Goal: Transaction & Acquisition: Purchase product/service

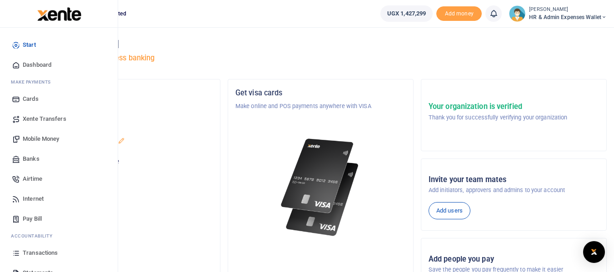
click at [58, 253] on link "Transactions" at bounding box center [58, 253] width 103 height 20
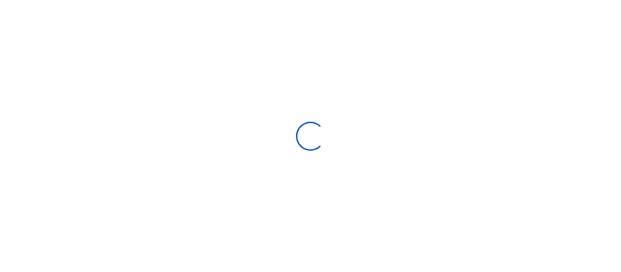
select select
type input "08/02/2025 - 08/31/2025"
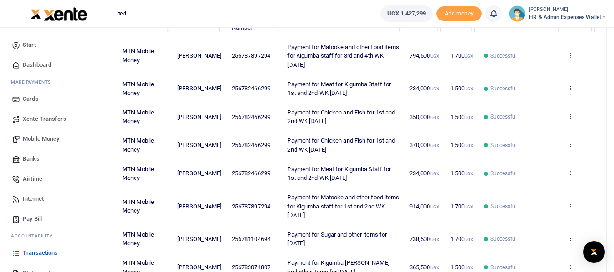
scroll to position [136, 0]
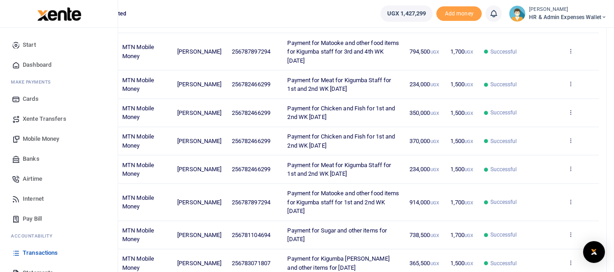
click at [37, 254] on span "Transactions" at bounding box center [40, 253] width 35 height 9
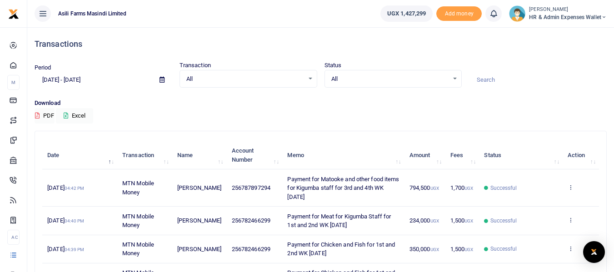
click at [311, 78] on div "All Select an option..." at bounding box center [248, 79] width 137 height 10
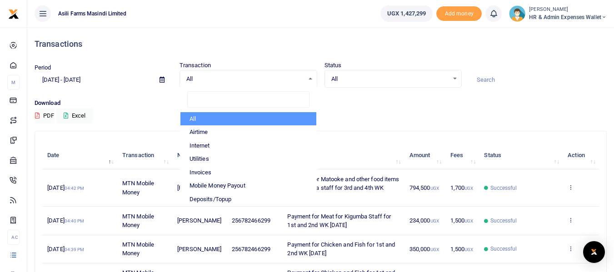
click at [164, 79] on icon at bounding box center [161, 80] width 5 height 6
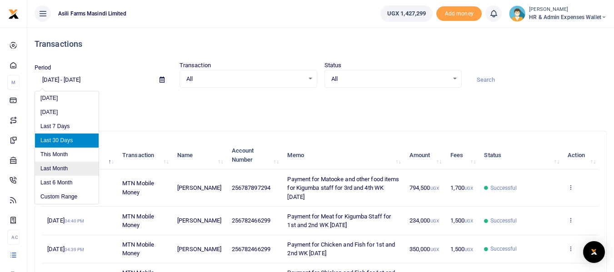
click at [66, 168] on li "Last Month" at bounding box center [67, 169] width 64 height 14
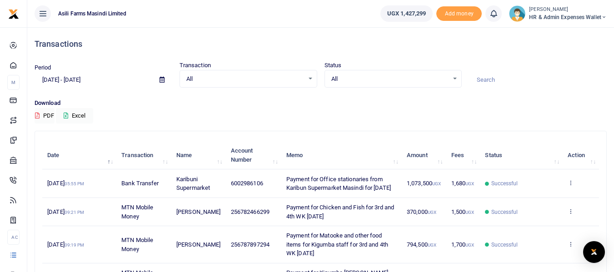
click at [164, 81] on span at bounding box center [162, 79] width 20 height 15
click at [161, 82] on icon at bounding box center [161, 80] width 5 height 6
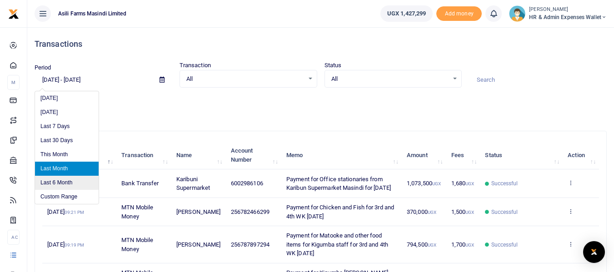
click at [69, 181] on li "Last 6 Month" at bounding box center [67, 183] width 64 height 14
type input "02/28/2025 - 08/31/2025"
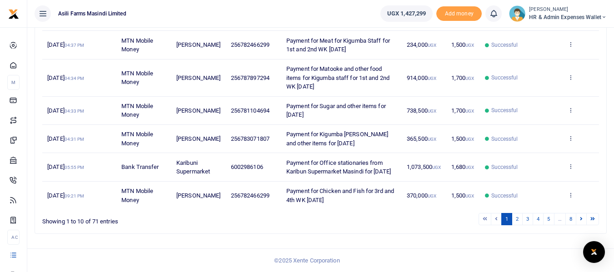
scroll to position [270, 0]
drag, startPoint x: 298, startPoint y: 173, endPoint x: 279, endPoint y: 152, distance: 27.7
click at [281, 153] on td "Payment for Office stationaries from Karibun Supermarket Masindi for July 2025" at bounding box center [341, 167] width 120 height 28
copy span "Payment for Office stationaries from Karibun Supermarket Masindi for July 2025"
click at [238, 164] on span "6002986106" at bounding box center [247, 167] width 32 height 7
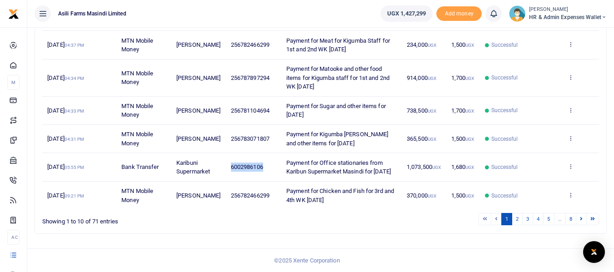
drag, startPoint x: 256, startPoint y: 160, endPoint x: 222, endPoint y: 163, distance: 33.7
click at [226, 163] on td "6002986106" at bounding box center [253, 167] width 55 height 28
copy span "6002986106"
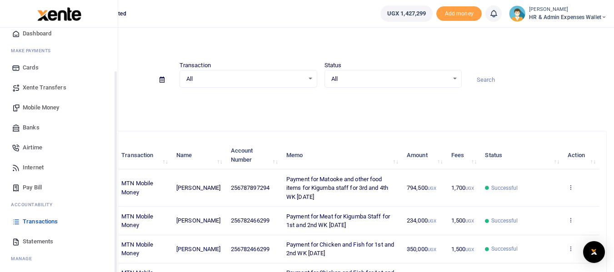
scroll to position [52, 0]
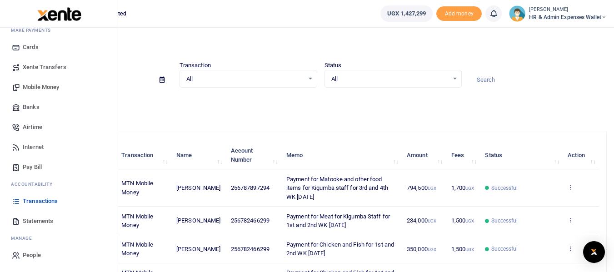
click at [57, 200] on span "Transactions" at bounding box center [40, 201] width 35 height 9
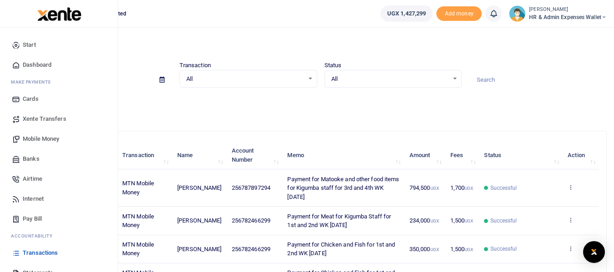
click at [58, 138] on span "Mobile Money" at bounding box center [41, 138] width 36 height 9
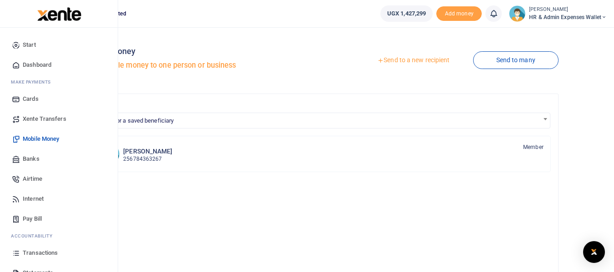
click at [39, 161] on span "Banks" at bounding box center [31, 158] width 17 height 9
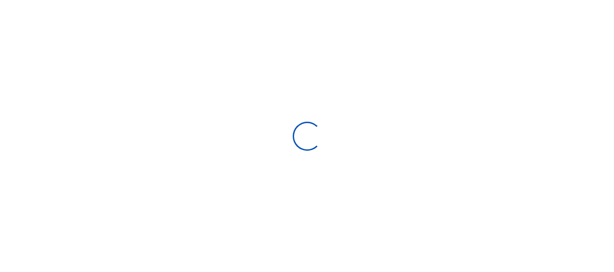
select select
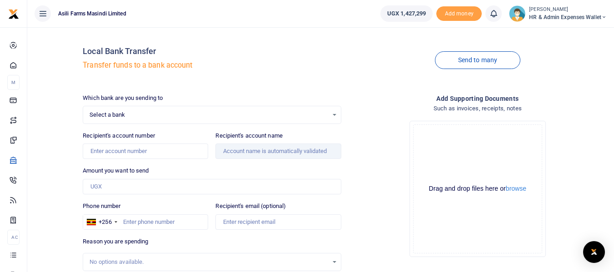
click at [166, 115] on span "Select a bank" at bounding box center [209, 114] width 238 height 9
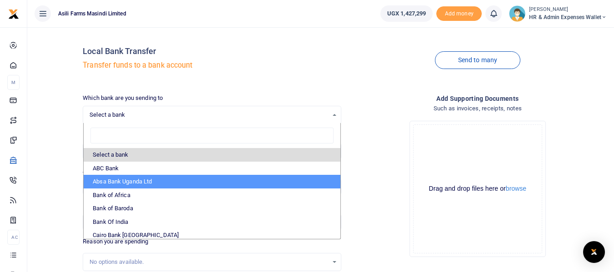
click at [120, 182] on li "Absa Bank Uganda Ltd" at bounding box center [212, 182] width 256 height 14
select select "ABSA"
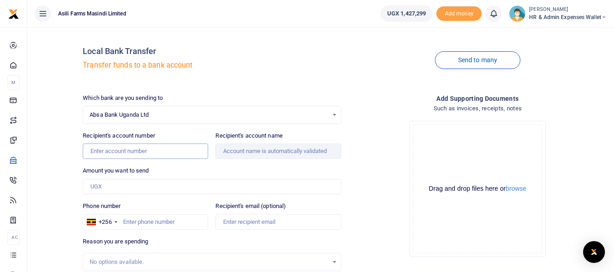
click at [144, 152] on input "Recipient's account number" at bounding box center [145, 151] width 125 height 15
type input "6002986106"
click at [128, 184] on input "Amount you want to send" at bounding box center [212, 186] width 258 height 15
type input "107"
type input "Karibuni Supermarket"
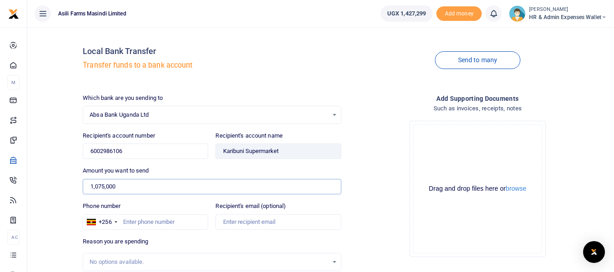
type input "1,075,000"
click at [167, 224] on input "Phone number" at bounding box center [145, 221] width 125 height 15
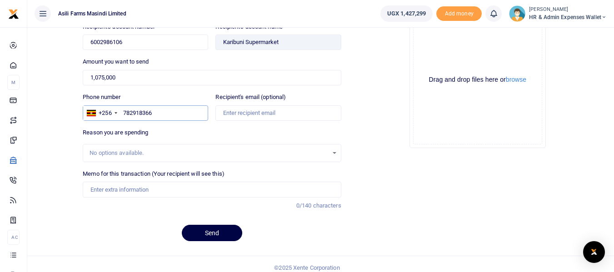
scroll to position [116, 0]
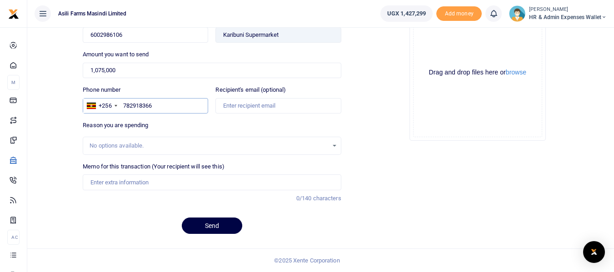
type input "782918366"
click at [133, 138] on div "No options available." at bounding box center [212, 146] width 258 height 18
click at [127, 181] on input "Memo for this transaction (Your recipient will see this)" at bounding box center [212, 181] width 258 height 15
paste input "Payment for Office stationaries from Karibun Supermarket Masindi for Aug 2025"
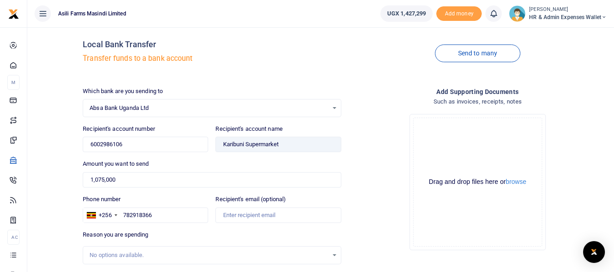
scroll to position [0, 0]
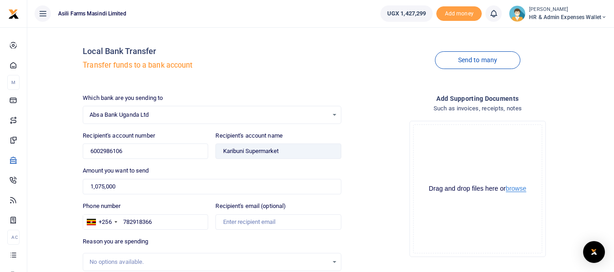
type input "Payment for Office stationaries from Karibun Supermarket Masindi for Aug 2025"
click at [516, 189] on button "browse" at bounding box center [516, 188] width 20 height 7
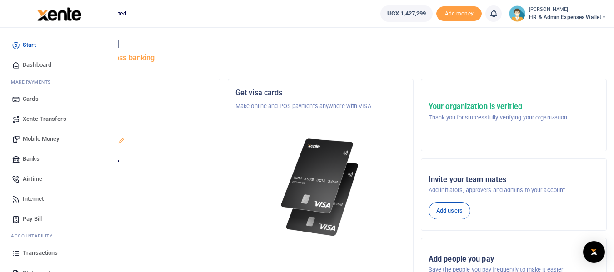
click at [40, 254] on span "Transactions" at bounding box center [40, 253] width 35 height 9
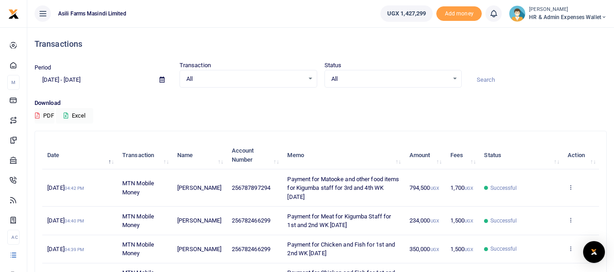
click at [165, 79] on span at bounding box center [162, 79] width 20 height 15
click at [164, 80] on icon at bounding box center [161, 80] width 5 height 6
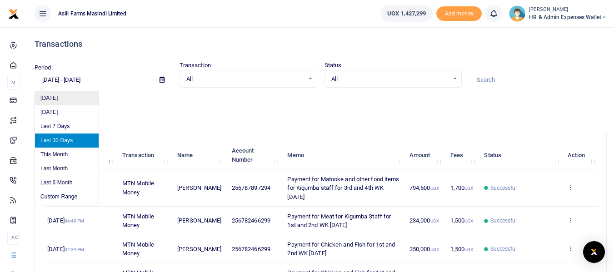
click at [57, 98] on li "[DATE]" at bounding box center [67, 98] width 64 height 14
type input "[DATE] - [DATE]"
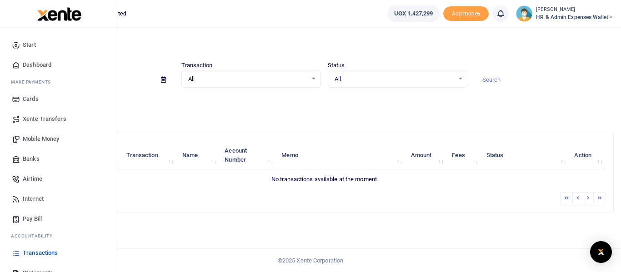
click at [43, 251] on span "Transactions" at bounding box center [40, 253] width 35 height 9
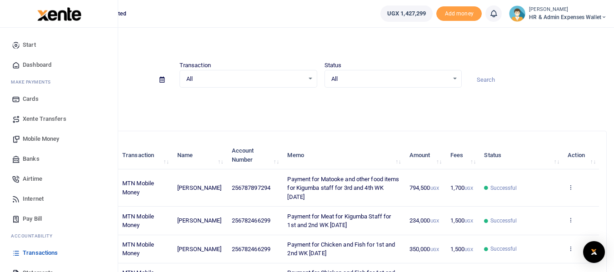
click at [34, 156] on span "Banks" at bounding box center [31, 158] width 17 height 9
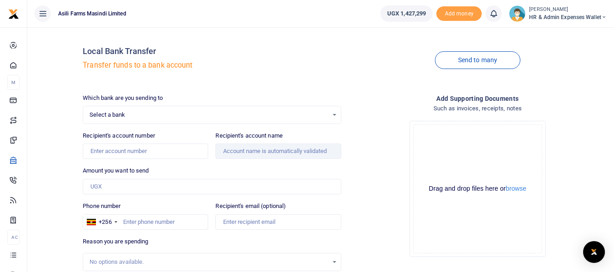
click at [141, 113] on span "Select a bank" at bounding box center [209, 114] width 238 height 9
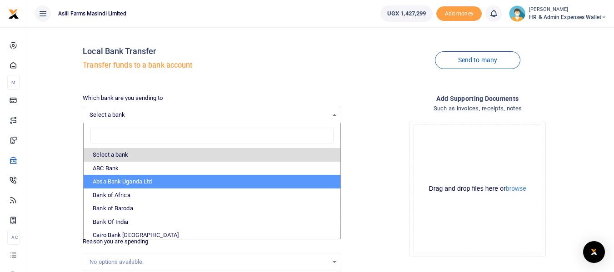
click at [118, 178] on li "Absa Bank Uganda Ltd" at bounding box center [212, 182] width 256 height 14
select select "ABSA"
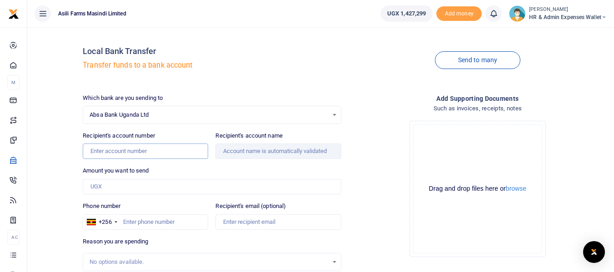
click at [115, 150] on input "Recipient's account number" at bounding box center [145, 151] width 125 height 15
type input "6002986106"
click at [116, 183] on input "Amount you want to send" at bounding box center [212, 186] width 258 height 15
type input "Karibuni Supermarket"
type input "1,075,000"
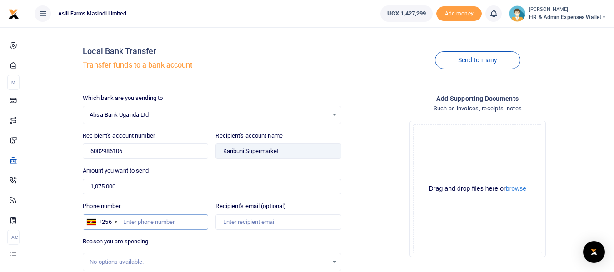
click at [130, 221] on input "Phone number" at bounding box center [145, 221] width 125 height 15
type input "0"
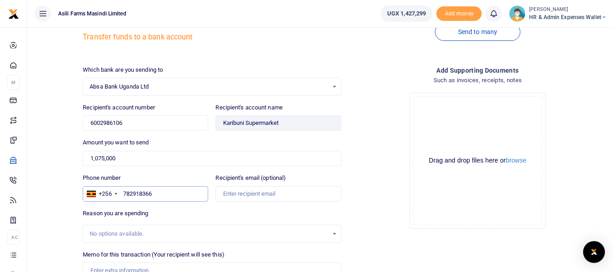
scroll to position [45, 0]
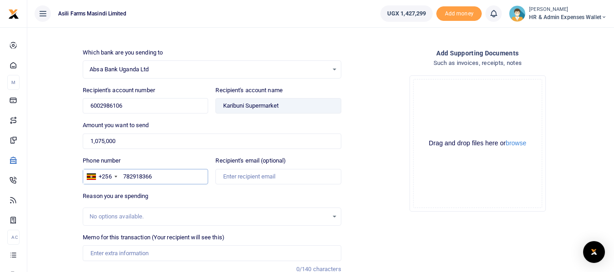
type input "782918366"
click at [262, 175] on input "Recipient's email (optional)" at bounding box center [277, 176] width 125 height 15
click at [283, 175] on input "Recipient's email (optional)" at bounding box center [277, 176] width 125 height 15
type input "n"
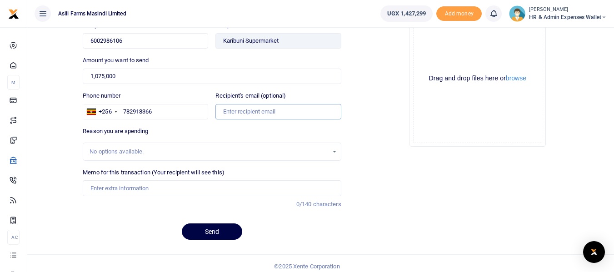
scroll to position [116, 0]
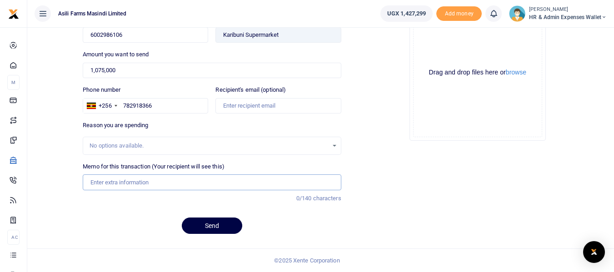
paste input "Payment for Office stationaries from Karibun Supermarket Masindi for [DATE]"
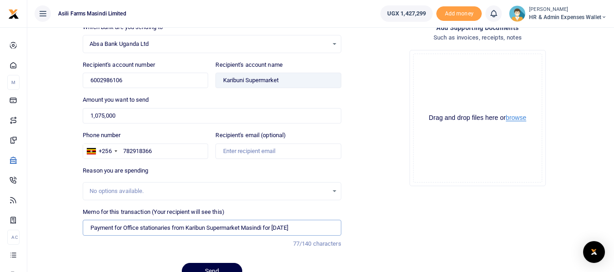
type input "Payment for Office stationaries from Karibun Supermarket Masindi for [DATE]"
click at [517, 120] on button "browse" at bounding box center [516, 117] width 20 height 7
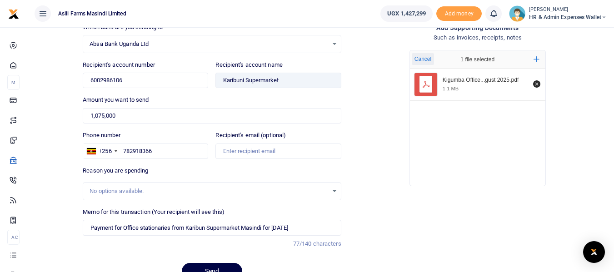
scroll to position [116, 0]
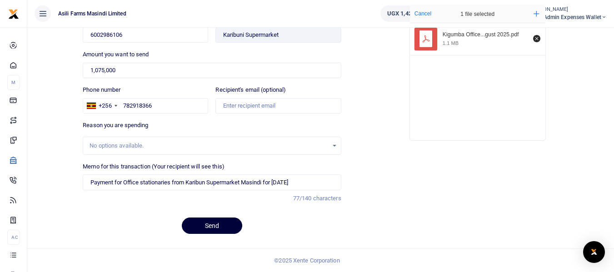
click at [211, 231] on button "Send" at bounding box center [212, 226] width 60 height 16
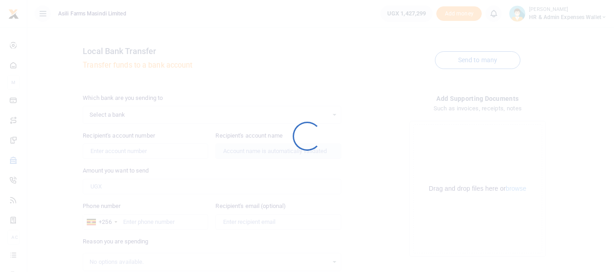
scroll to position [115, 0]
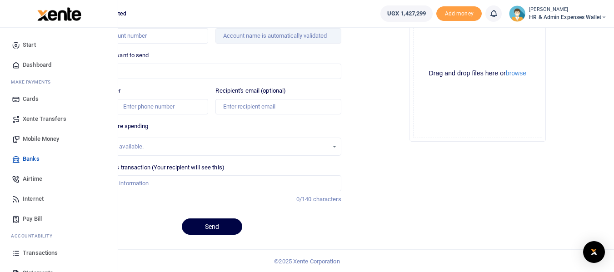
click at [44, 250] on span "Transactions" at bounding box center [40, 253] width 35 height 9
